Goal: Task Accomplishment & Management: Manage account settings

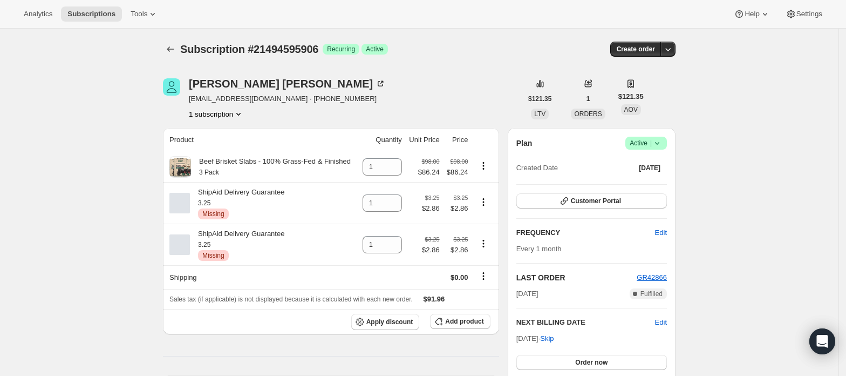
click at [644, 146] on span "Active |" at bounding box center [646, 143] width 33 height 11
click at [648, 181] on span "Cancel subscription" at bounding box center [650, 183] width 61 height 8
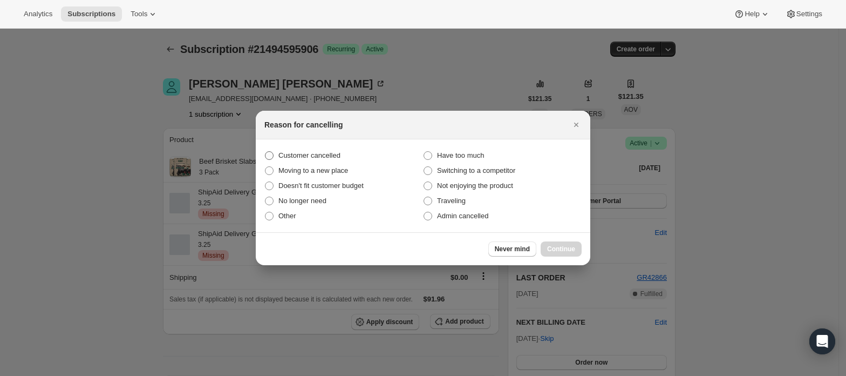
click at [324, 155] on span "Customer cancelled" at bounding box center [309, 155] width 62 height 8
click at [266, 152] on input "Customer cancelled" at bounding box center [265, 151] width 1 height 1
radio input "true"
click at [577, 245] on button "Continue" at bounding box center [561, 248] width 41 height 15
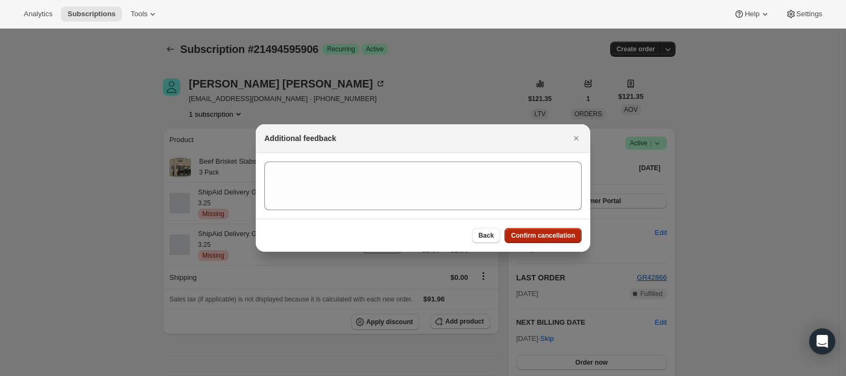
click at [558, 231] on button "Confirm cancellation" at bounding box center [543, 235] width 77 height 15
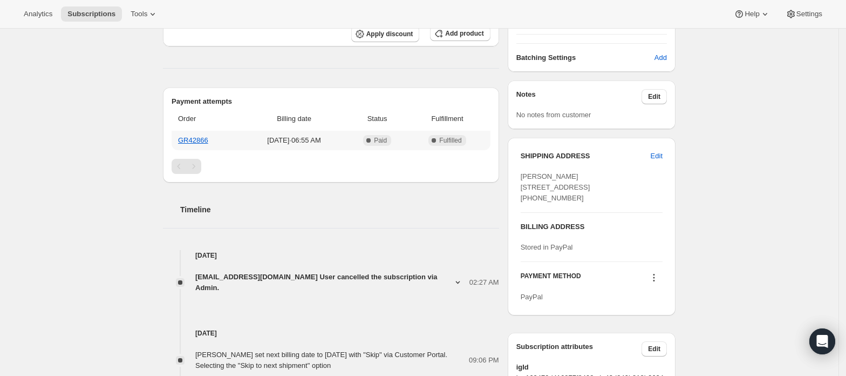
scroll to position [331, 0]
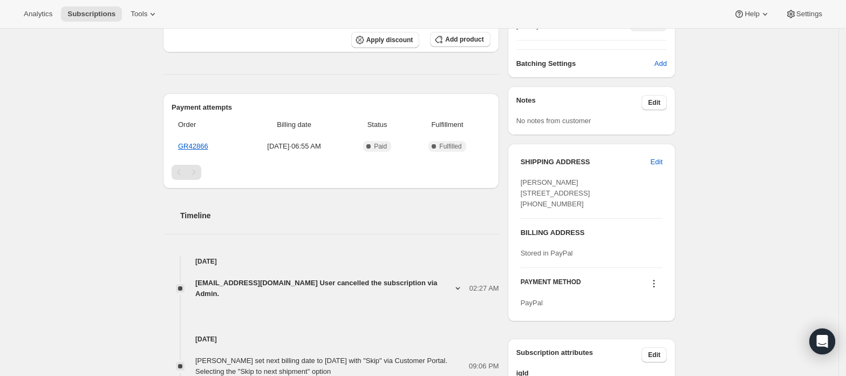
click at [453, 283] on icon at bounding box center [458, 288] width 10 height 10
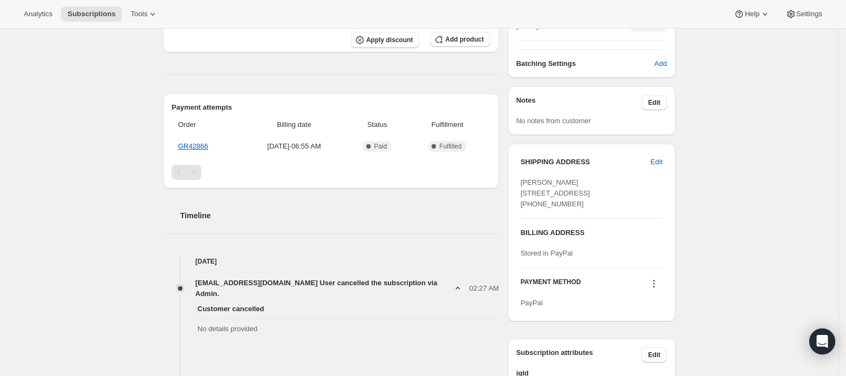
click at [453, 283] on icon at bounding box center [458, 288] width 10 height 10
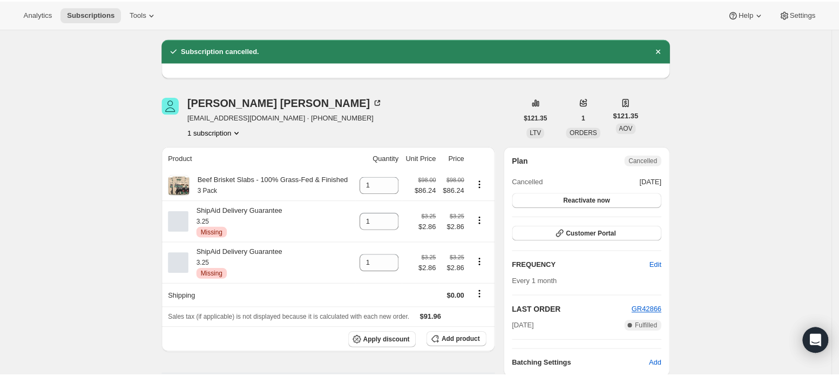
scroll to position [0, 0]
